Goal: Check status: Check status

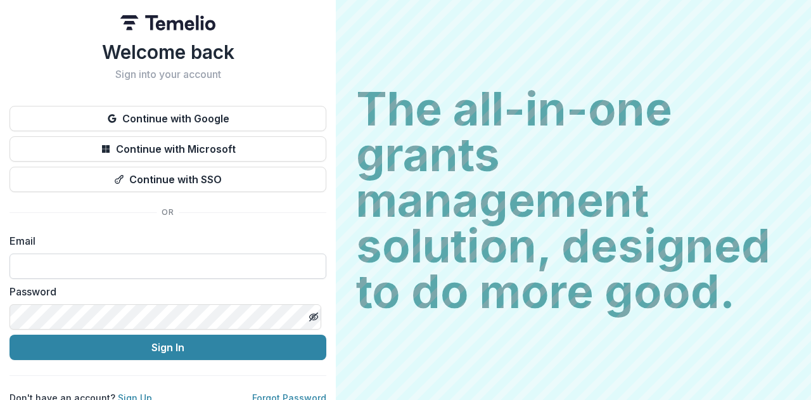
click at [47, 268] on input at bounding box center [168, 265] width 317 height 25
type input "**********"
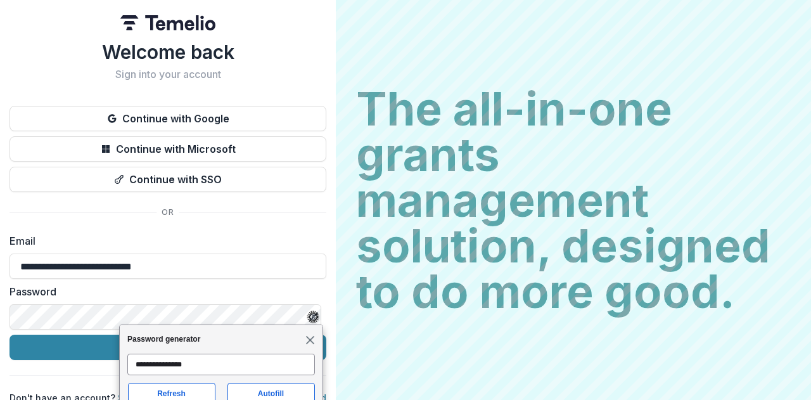
click at [307, 338] on span "Close" at bounding box center [310, 340] width 10 height 10
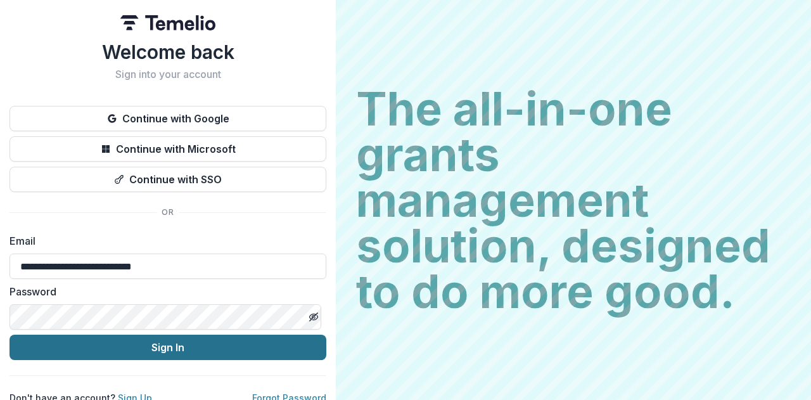
click at [167, 347] on button "Sign In" at bounding box center [168, 347] width 317 height 25
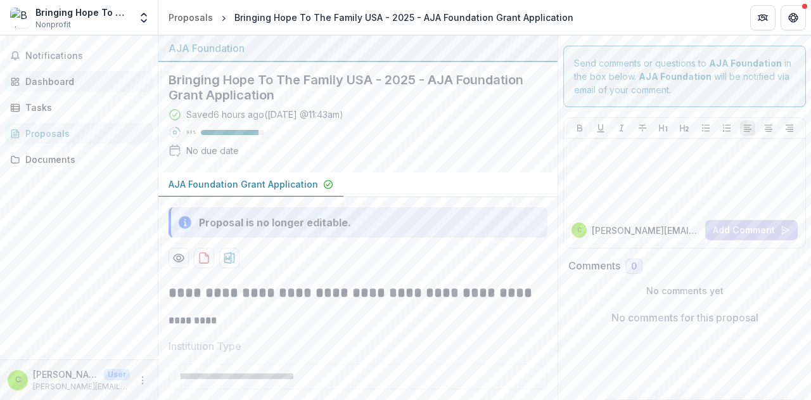
click at [37, 80] on div "Dashboard" at bounding box center [83, 81] width 117 height 13
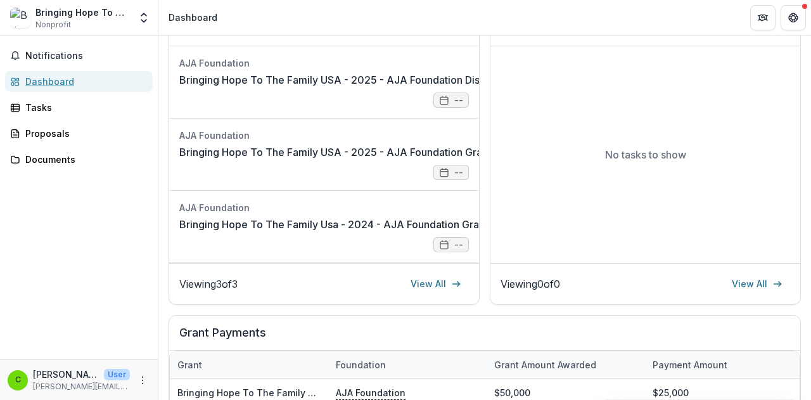
scroll to position [196, 0]
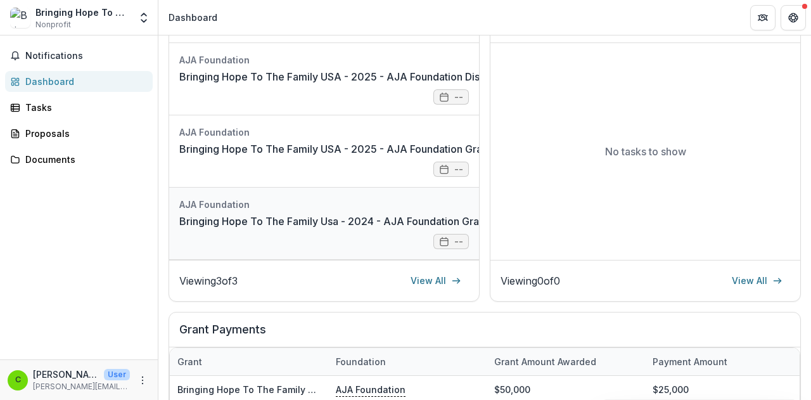
click at [290, 223] on link "Bringing Hope To The Family Usa - 2024 - AJA Foundation Grant Application" at bounding box center [362, 221] width 366 height 15
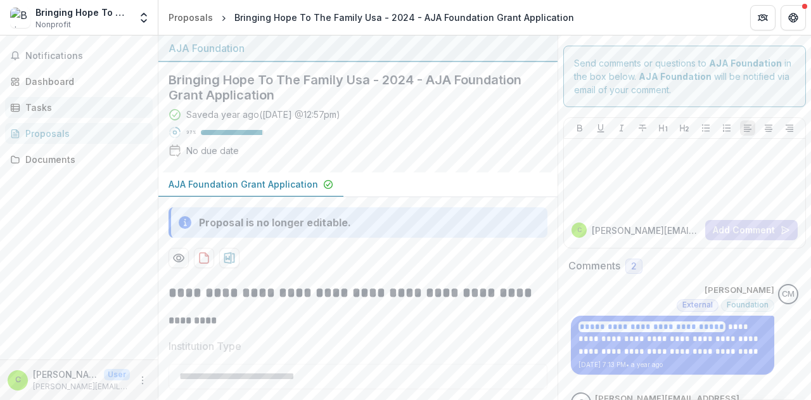
click at [35, 102] on div "Tasks" at bounding box center [83, 107] width 117 height 13
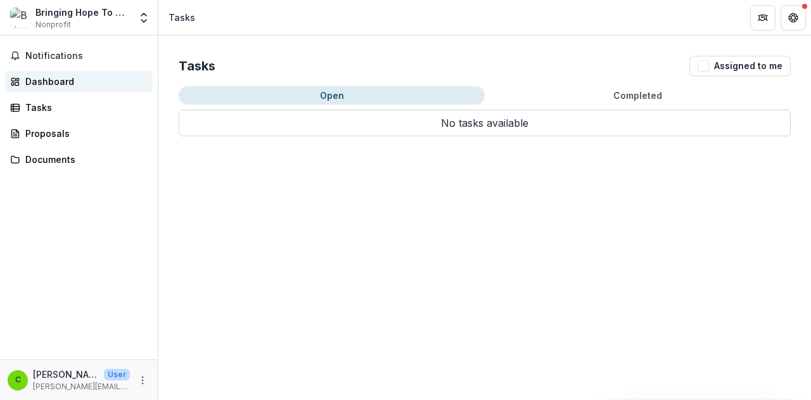
click at [44, 81] on div "Dashboard" at bounding box center [83, 81] width 117 height 13
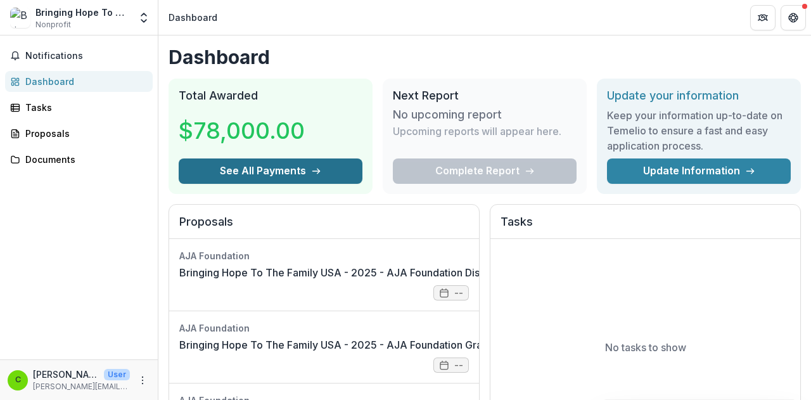
click at [238, 169] on button "See All Payments" at bounding box center [271, 170] width 184 height 25
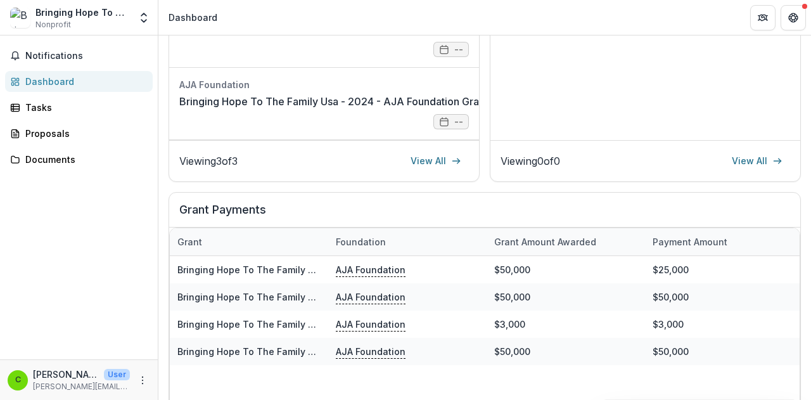
scroll to position [317, 0]
